Goal: Task Accomplishment & Management: Complete application form

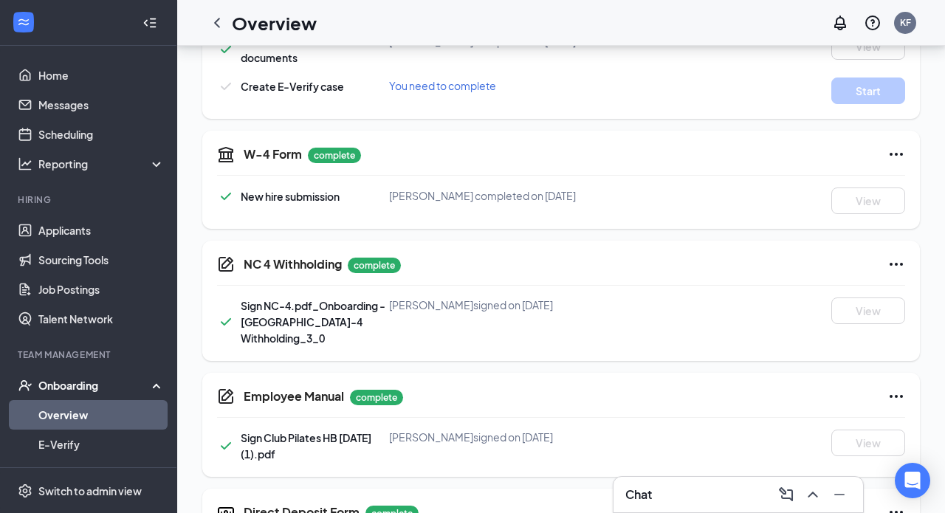
scroll to position [231, 0]
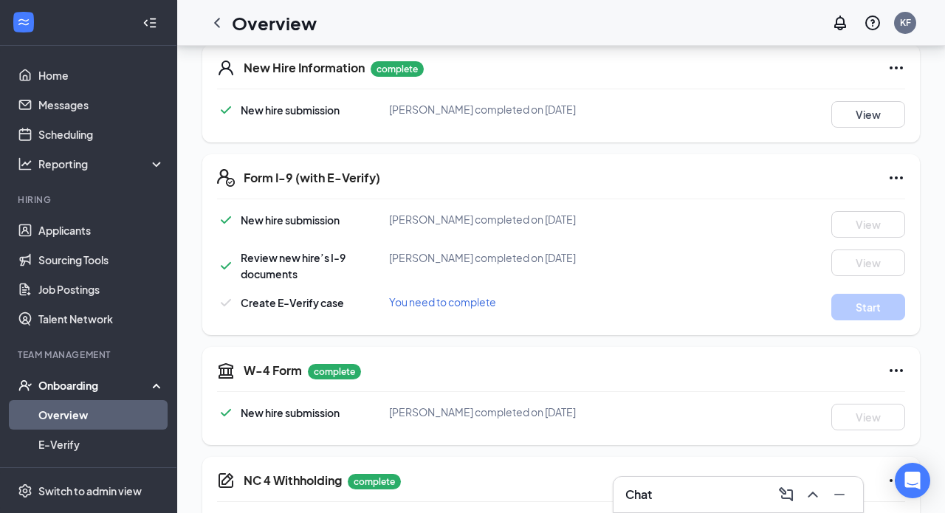
click at [465, 306] on span "You need to complete" at bounding box center [442, 301] width 107 height 13
click at [896, 179] on icon "Ellipses" at bounding box center [896, 177] width 13 height 3
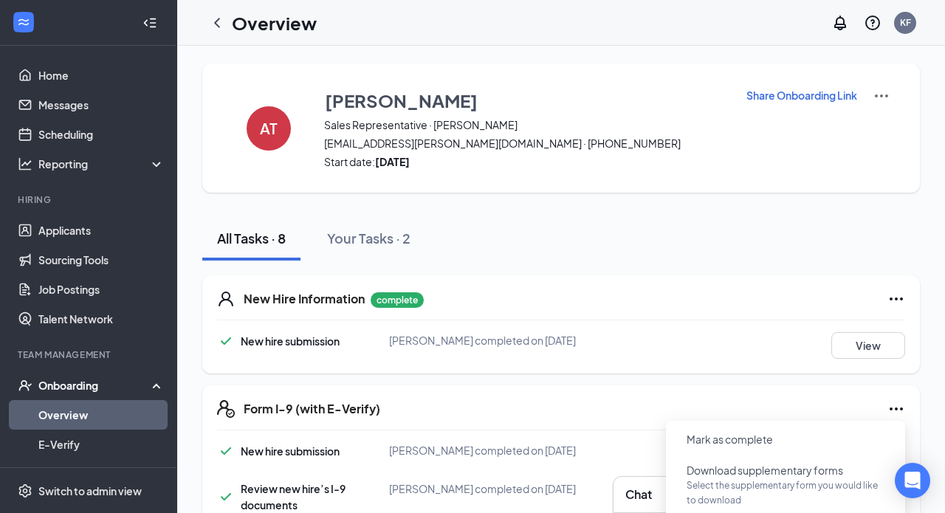
scroll to position [0, 0]
click at [216, 24] on icon "ChevronLeft" at bounding box center [217, 23] width 18 height 18
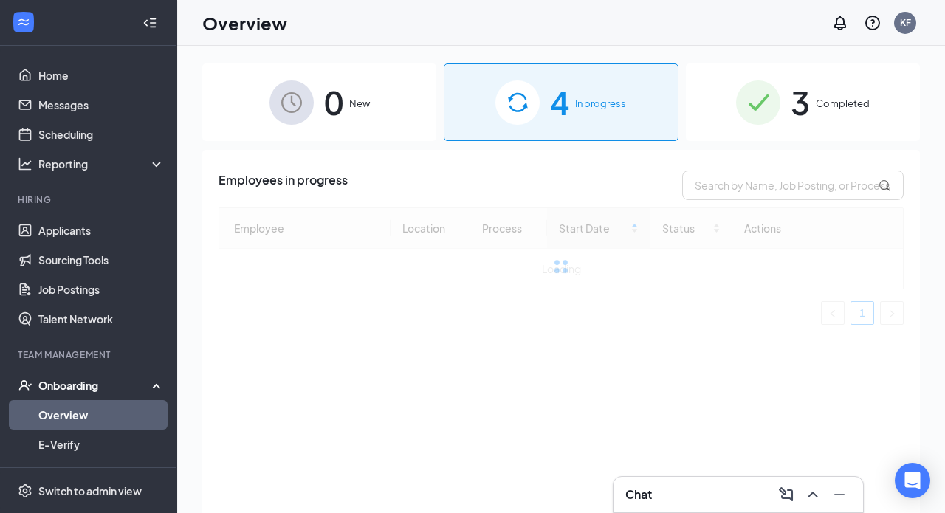
click at [830, 111] on div "3 Completed" at bounding box center [803, 102] width 234 height 78
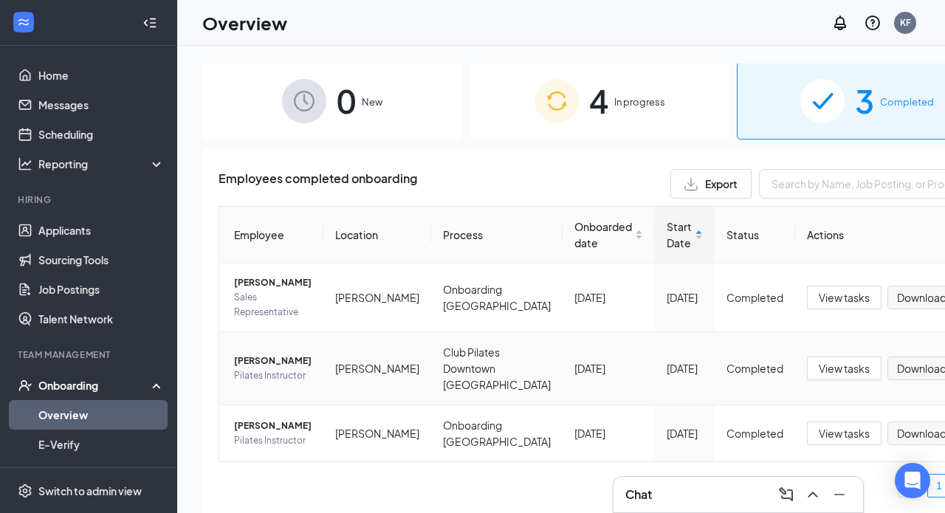
scroll to position [18, 0]
click at [540, 86] on img at bounding box center [557, 101] width 44 height 44
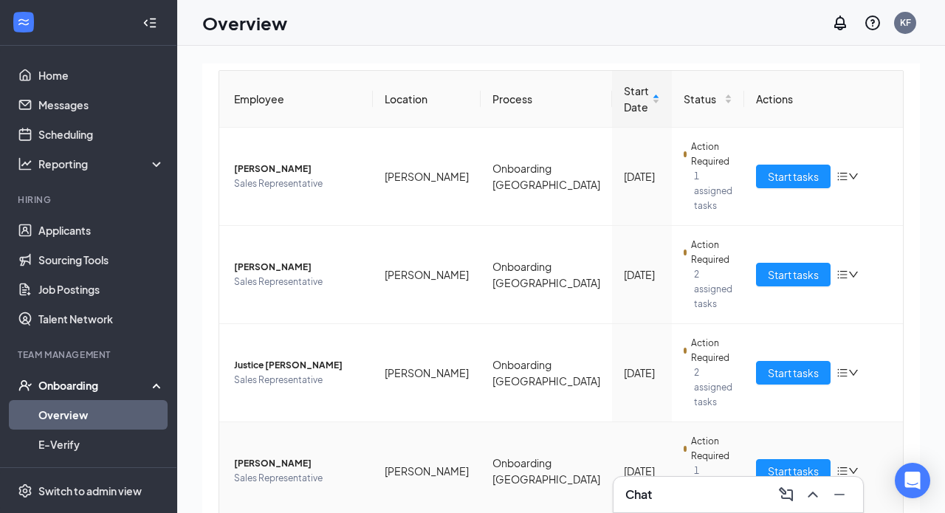
scroll to position [137, 0]
click at [773, 464] on span "Start tasks" at bounding box center [793, 472] width 51 height 16
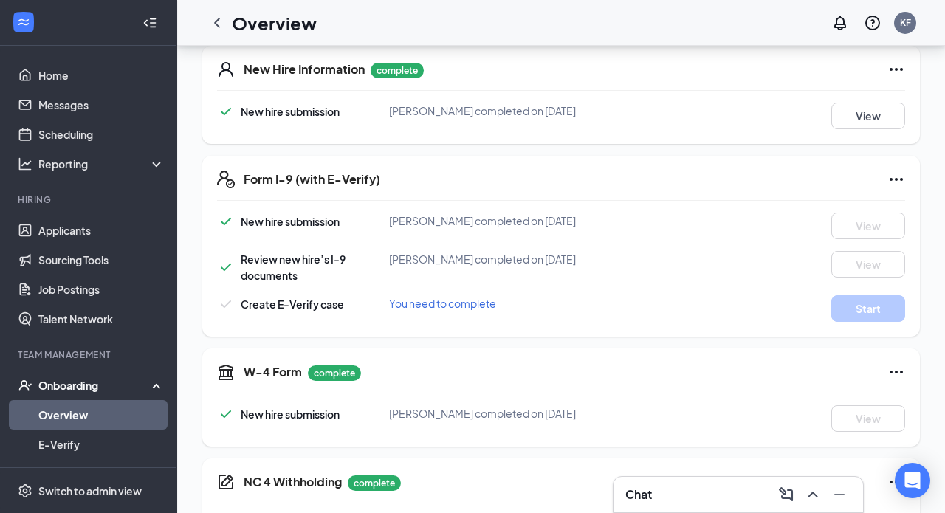
scroll to position [237, 0]
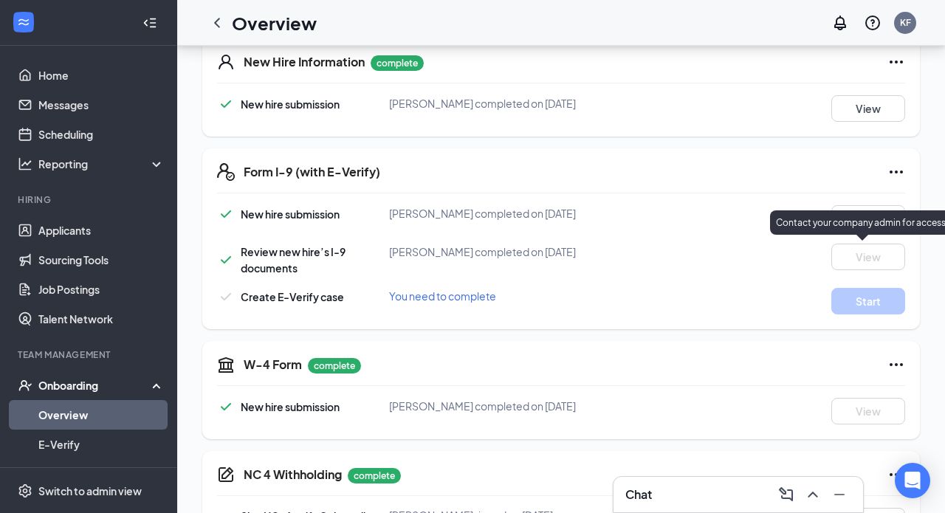
click at [893, 171] on icon "Ellipses" at bounding box center [896, 172] width 18 height 18
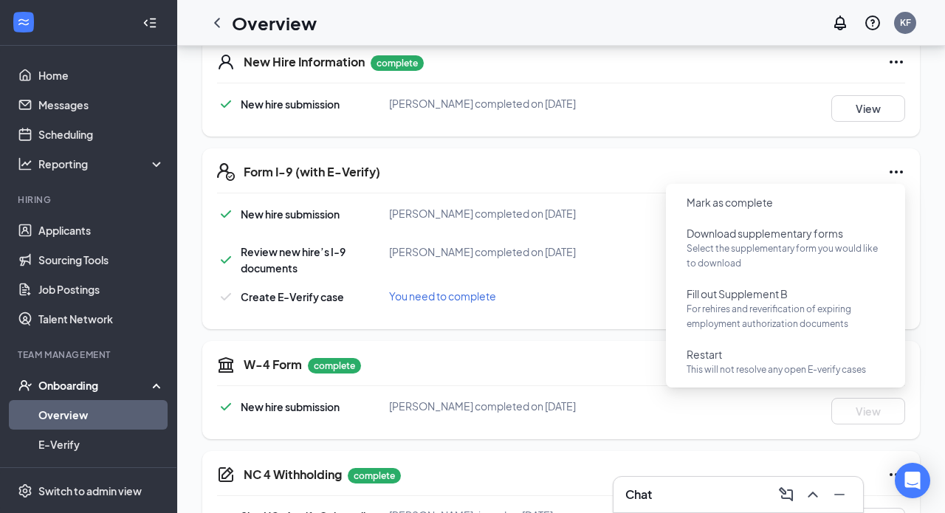
click at [536, 294] on div "You need to complete" at bounding box center [504, 296] width 230 height 16
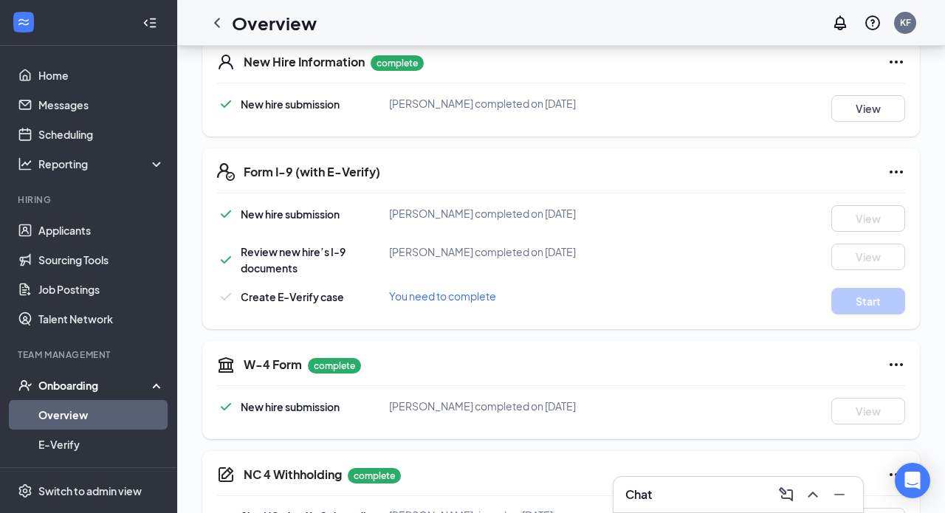
click at [477, 297] on span "You need to complete" at bounding box center [442, 295] width 107 height 13
click at [300, 300] on span "Create E-Verify case" at bounding box center [292, 296] width 103 height 13
click at [900, 170] on icon "Ellipses" at bounding box center [896, 172] width 18 height 18
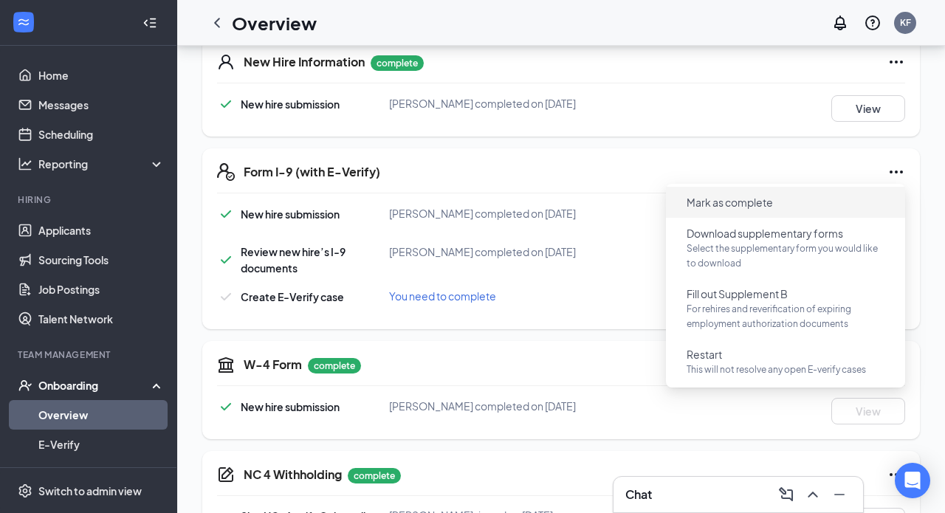
click at [777, 203] on button "Mark as complete" at bounding box center [730, 202] width 110 height 24
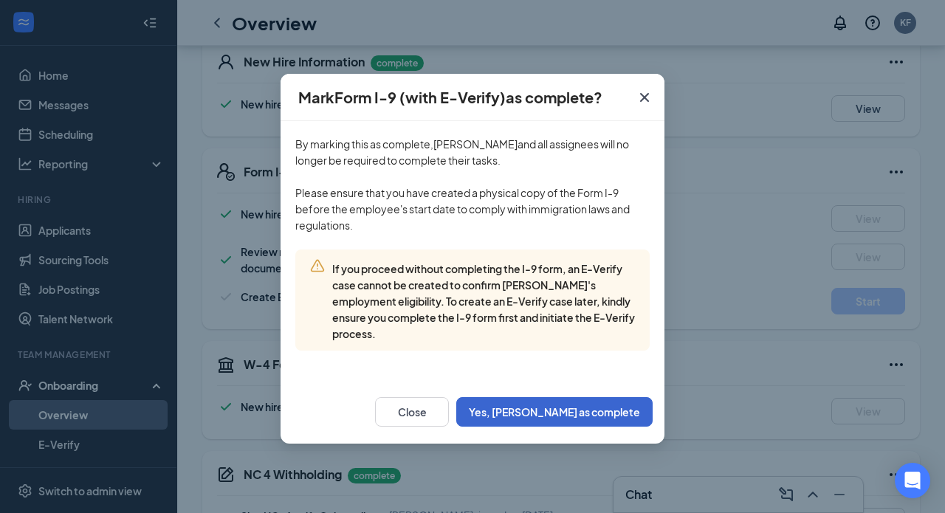
click at [570, 408] on button "Yes, [PERSON_NAME] as complete" at bounding box center [554, 412] width 196 height 30
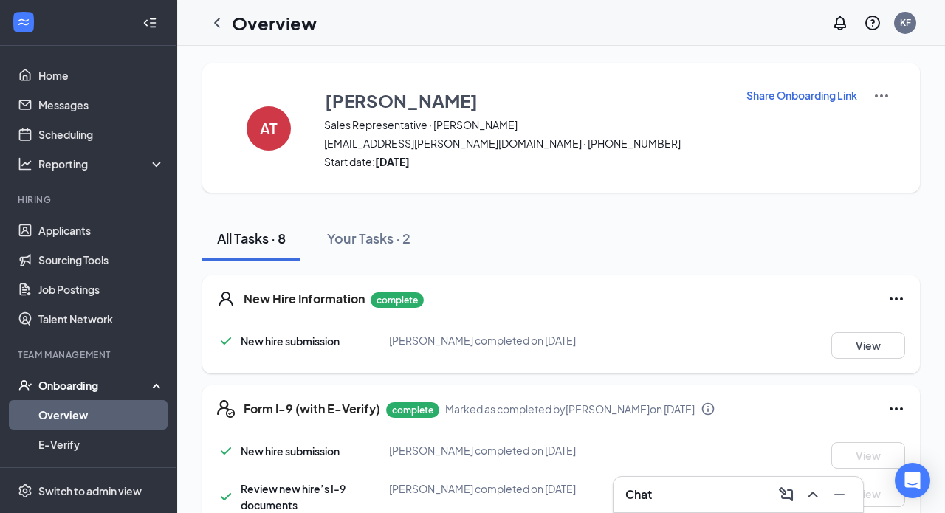
scroll to position [0, 0]
click at [216, 19] on icon "ChevronLeft" at bounding box center [217, 23] width 18 height 18
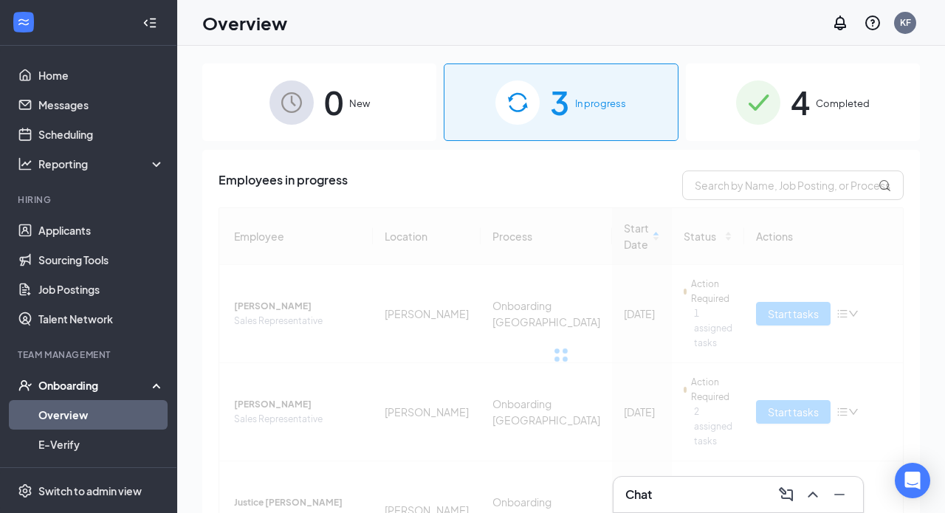
click at [806, 117] on span "4" at bounding box center [800, 102] width 19 height 51
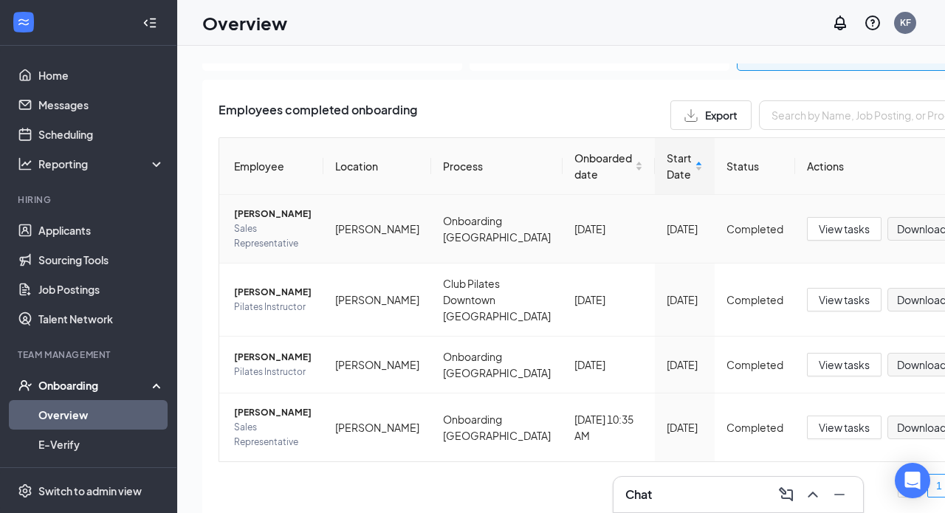
scroll to position [95, 0]
